Goal: Information Seeking & Learning: Learn about a topic

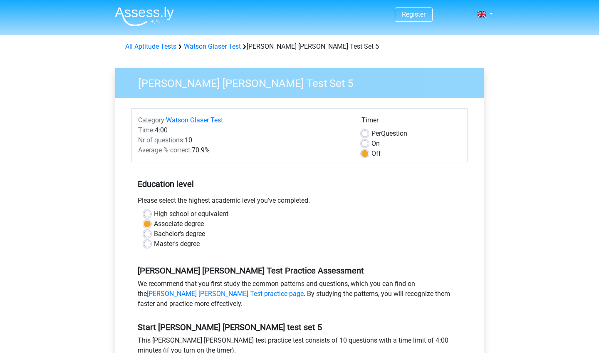
click at [165, 228] on label "Associate degree" at bounding box center [179, 224] width 50 height 10
click at [151, 227] on input "Associate degree" at bounding box center [147, 223] width 7 height 8
click at [165, 233] on label "Bachelor's degree" at bounding box center [179, 234] width 51 height 10
click at [151, 233] on input "Bachelor's degree" at bounding box center [147, 233] width 7 height 8
radio input "true"
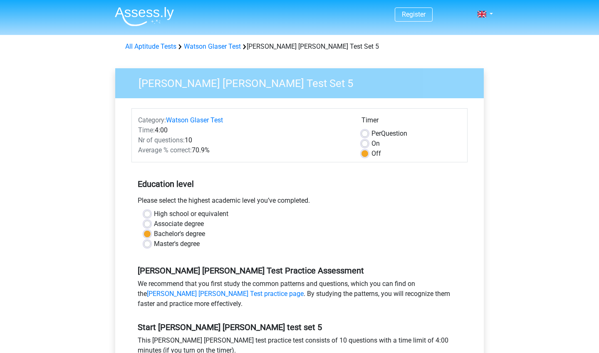
click at [165, 226] on label "Associate degree" at bounding box center [179, 224] width 50 height 10
click at [151, 226] on input "Associate degree" at bounding box center [147, 223] width 7 height 8
radio input "true"
